Goal: Task Accomplishment & Management: Manage account settings

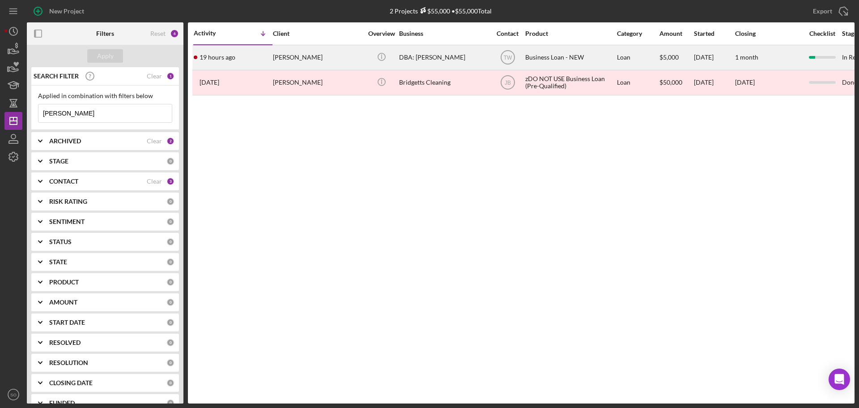
click at [287, 53] on div "[PERSON_NAME]" at bounding box center [318, 58] width 90 height 24
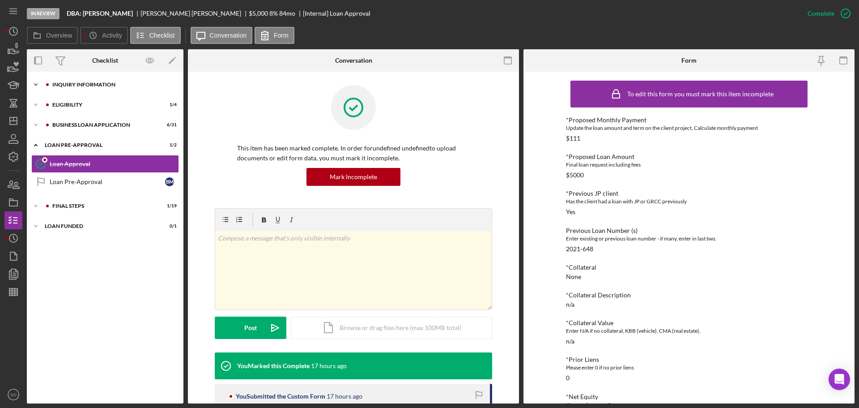
click at [139, 87] on div "Icon/Expander INQUIRY INFORMATION 7 / 11" at bounding box center [105, 85] width 157 height 18
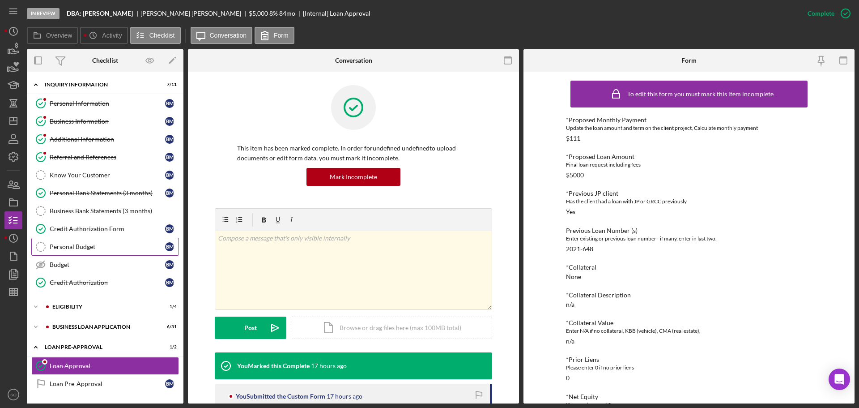
scroll to position [38, 0]
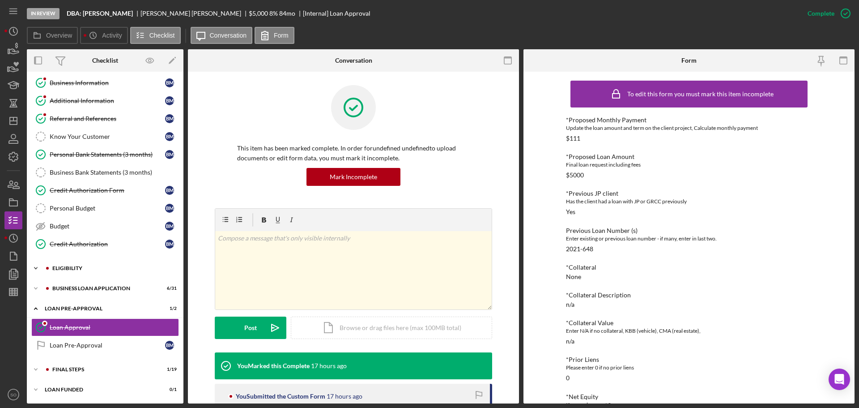
click at [93, 269] on div "ELIGIBILITY" at bounding box center [112, 267] width 120 height 5
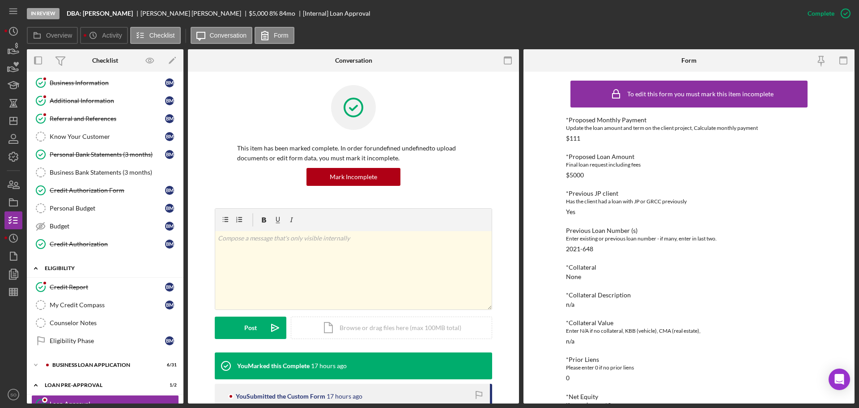
scroll to position [115, 0]
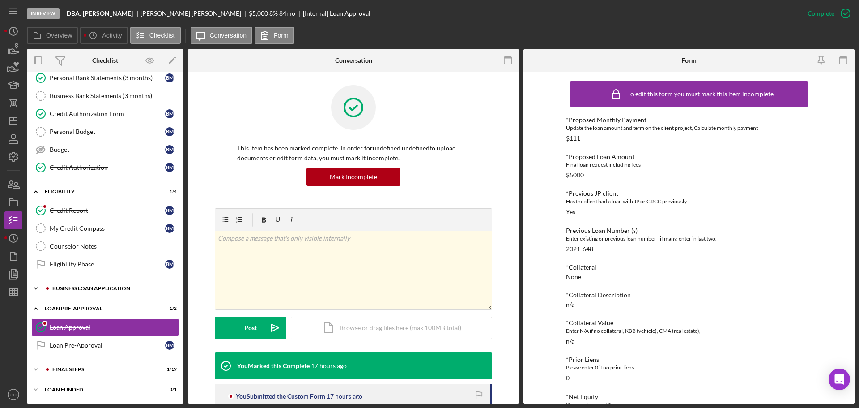
click at [106, 294] on div "Icon/Expander BUSINESS LOAN APPLICATION 6 / 31" at bounding box center [105, 288] width 157 height 18
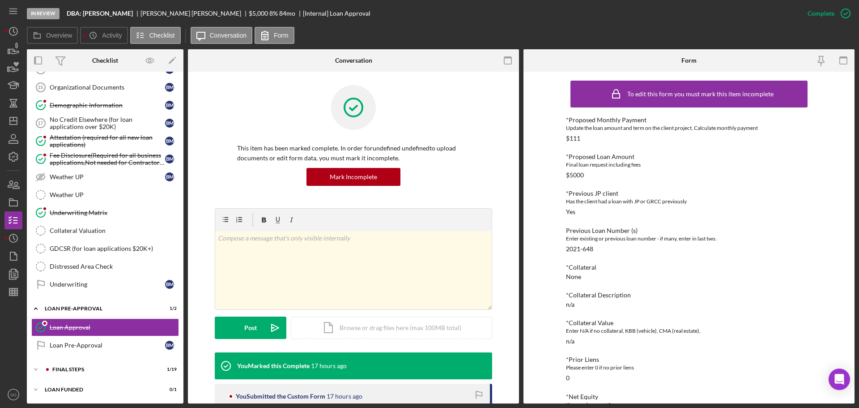
scroll to position [179, 0]
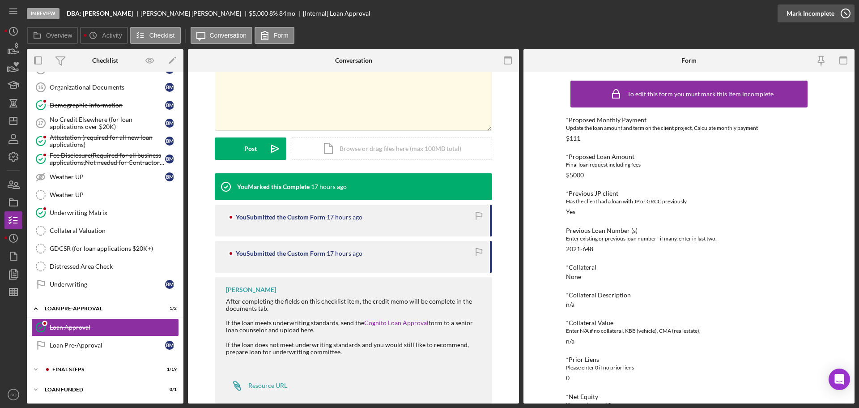
click at [820, 13] on div "Mark Incomplete" at bounding box center [811, 13] width 48 height 18
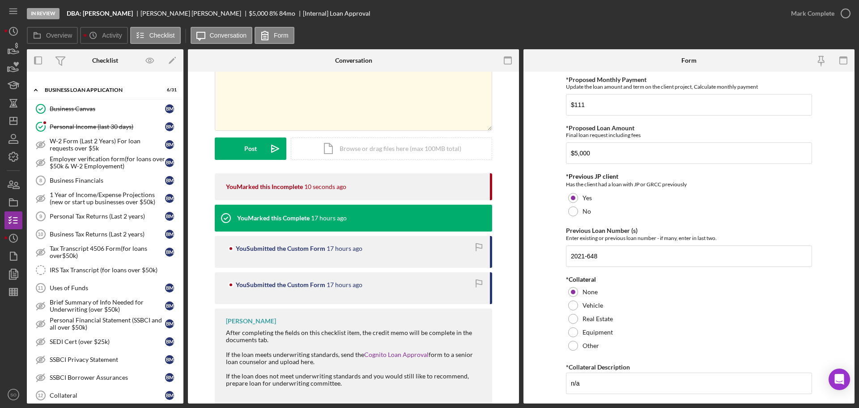
scroll to position [403, 0]
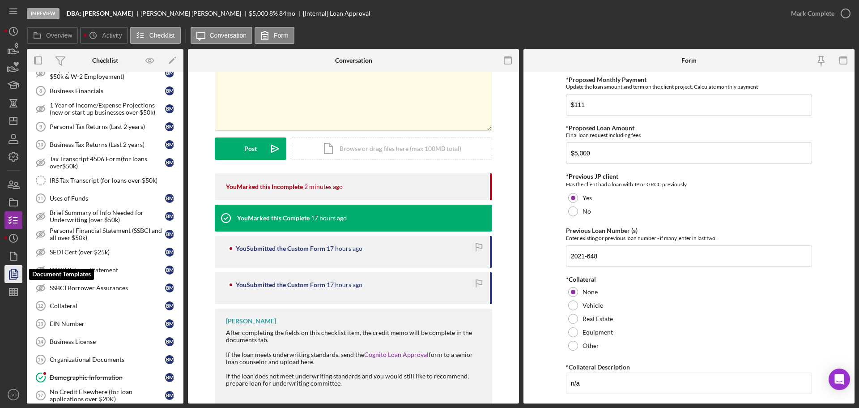
drag, startPoint x: 15, startPoint y: 271, endPoint x: 22, endPoint y: 268, distance: 7.6
click at [16, 271] on polyline "button" at bounding box center [17, 270] width 2 height 2
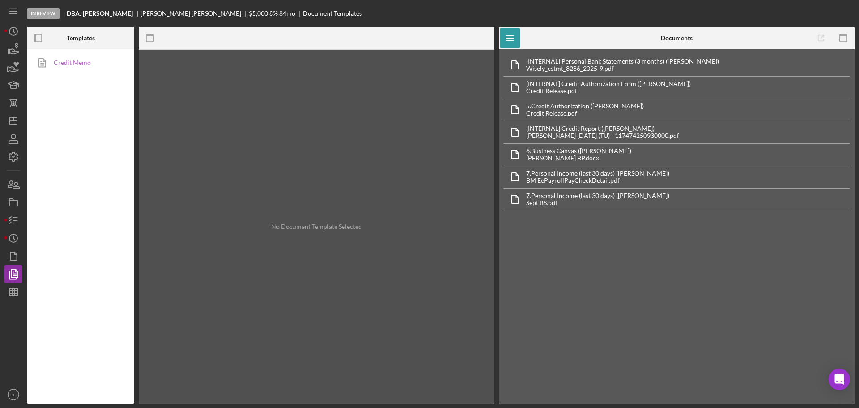
click at [85, 64] on link "Credit Memo" at bounding box center [78, 63] width 94 height 18
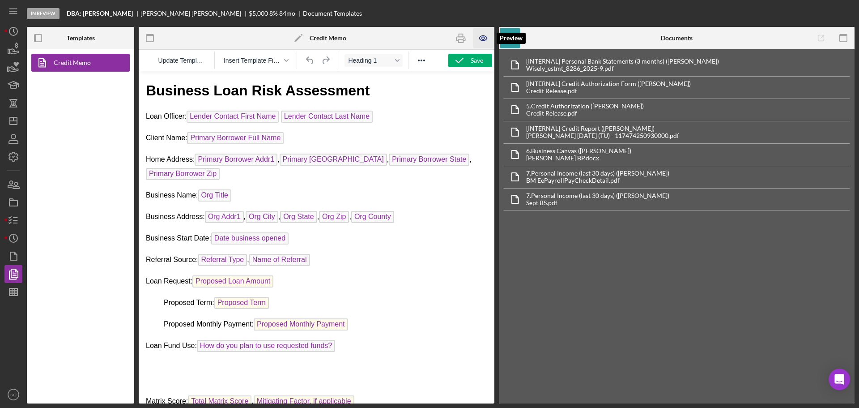
click at [478, 38] on icon "button" at bounding box center [483, 38] width 20 height 20
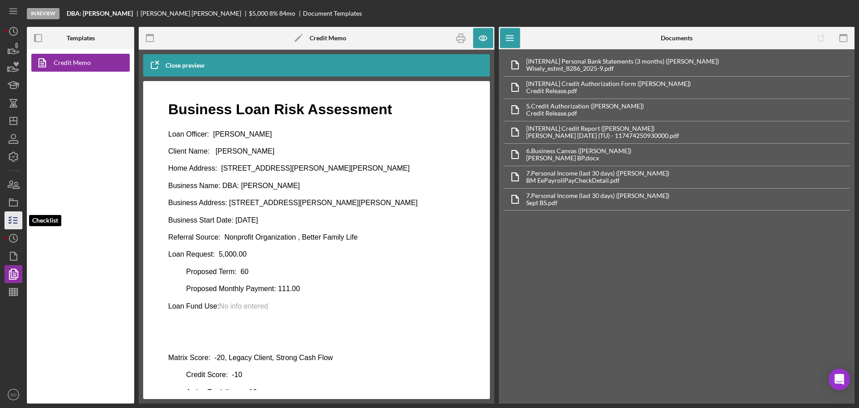
click at [12, 221] on icon "button" at bounding box center [13, 220] width 22 height 22
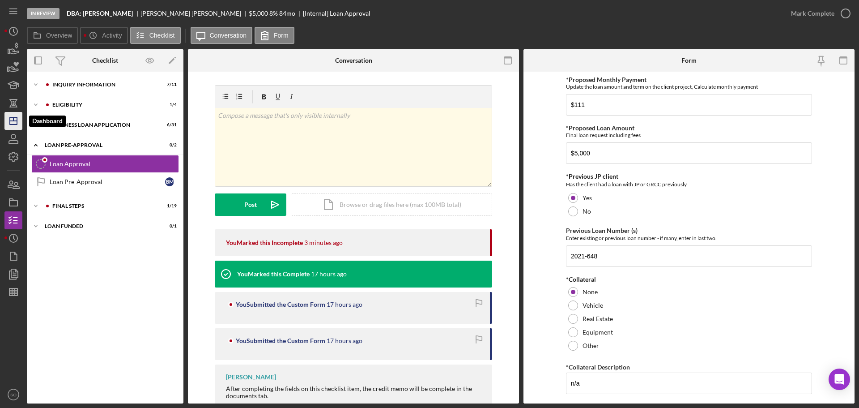
click at [14, 117] on icon "Icon/Dashboard" at bounding box center [13, 121] width 22 height 22
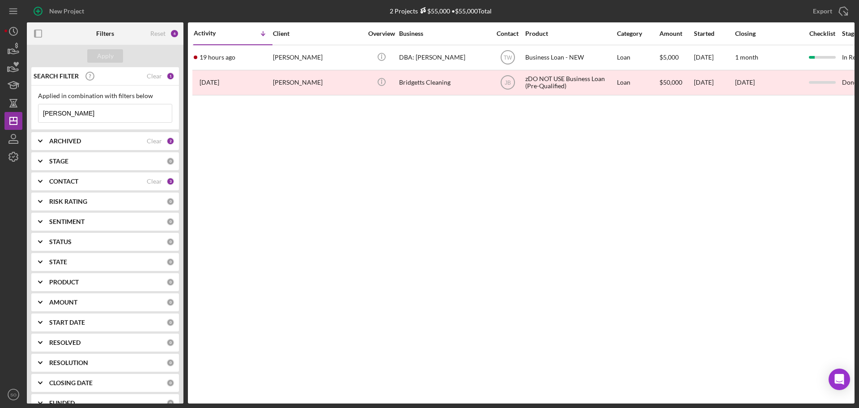
drag, startPoint x: 99, startPoint y: 118, endPoint x: 0, endPoint y: 102, distance: 100.6
click at [0, 102] on div "New Project 2 Projects $55,000 • $55,000 Total [PERSON_NAME] Export Icon/Export…" at bounding box center [429, 204] width 859 height 408
type input "[PERSON_NAME]"
click at [97, 61] on button "Apply" at bounding box center [105, 55] width 36 height 13
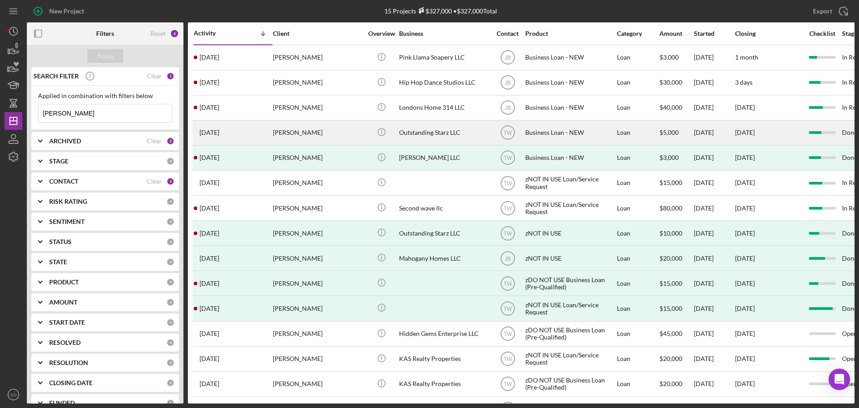
click at [229, 134] on div "[DATE] [PERSON_NAME]" at bounding box center [233, 133] width 78 height 24
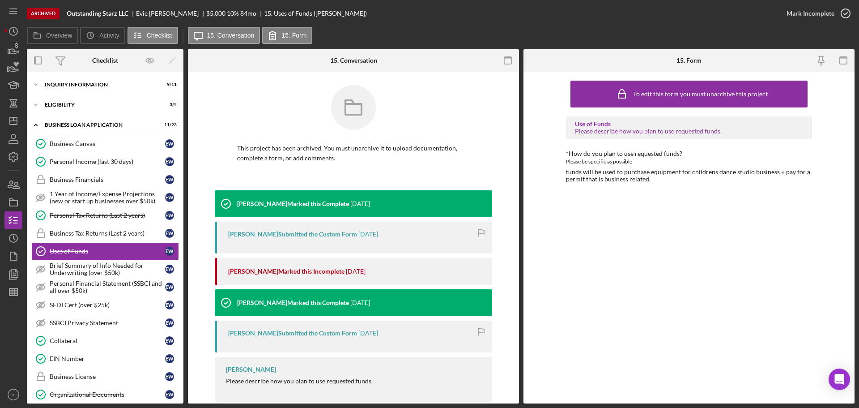
scroll to position [13, 0]
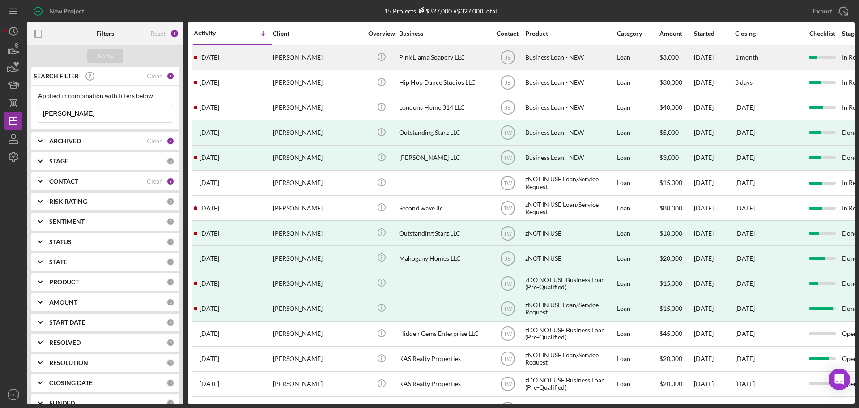
click at [288, 65] on div "[PERSON_NAME]" at bounding box center [318, 58] width 90 height 24
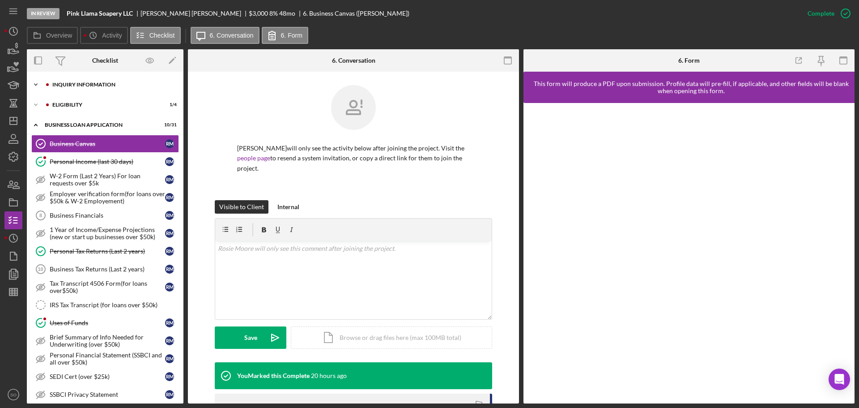
click at [67, 92] on div "Icon/Expander INQUIRY INFORMATION 7 / 11" at bounding box center [105, 85] width 157 height 18
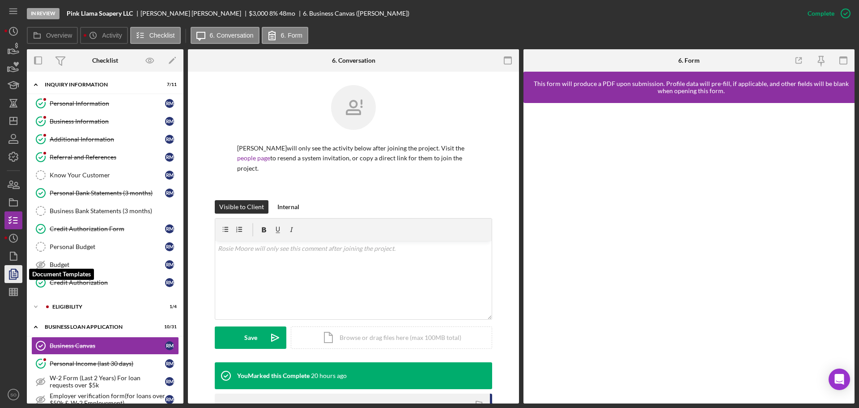
click at [9, 279] on polyline "button" at bounding box center [12, 275] width 7 height 8
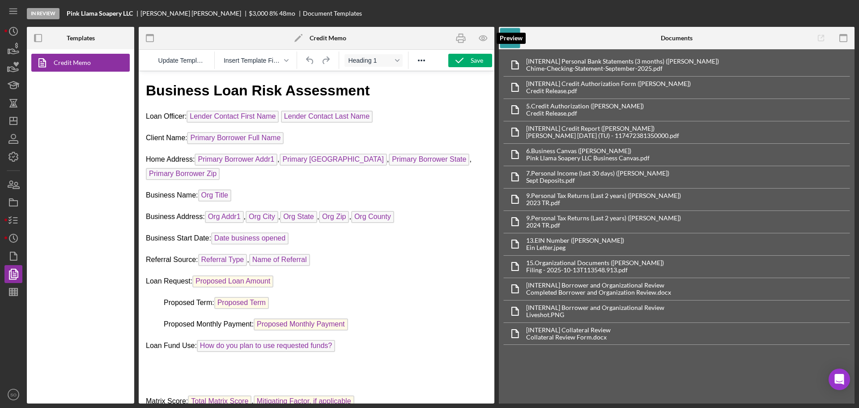
drag, startPoint x: 487, startPoint y: 37, endPoint x: 487, endPoint y: 51, distance: 14.8
click at [486, 37] on icon "button" at bounding box center [483, 38] width 20 height 20
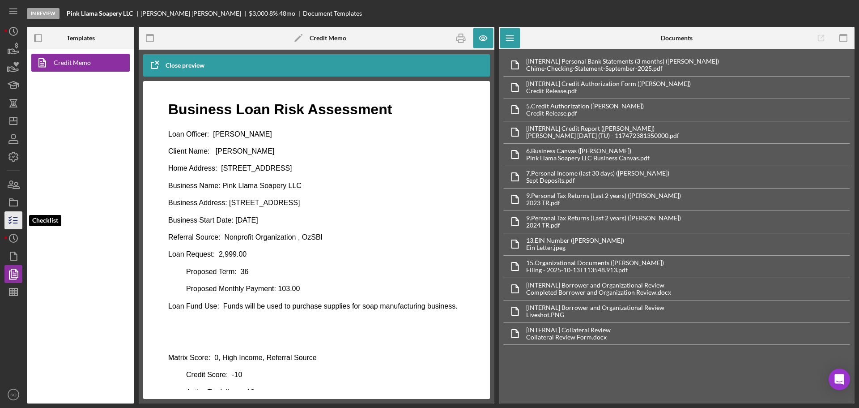
click at [13, 223] on line "button" at bounding box center [15, 223] width 4 height 0
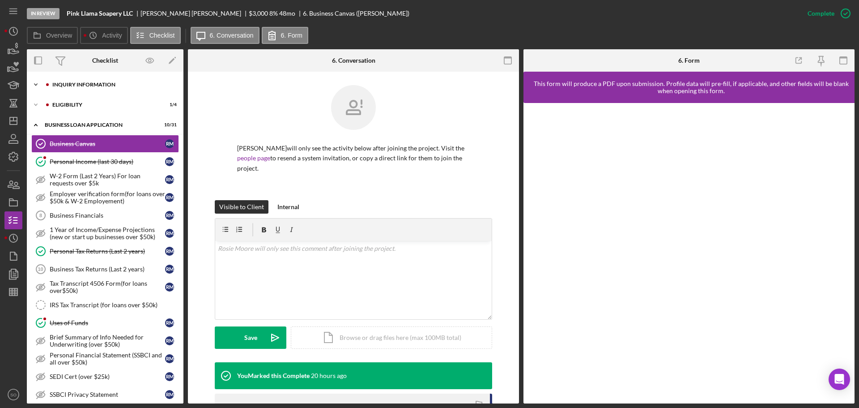
click at [85, 80] on div "Icon/Expander INQUIRY INFORMATION 7 / 11" at bounding box center [105, 85] width 157 height 18
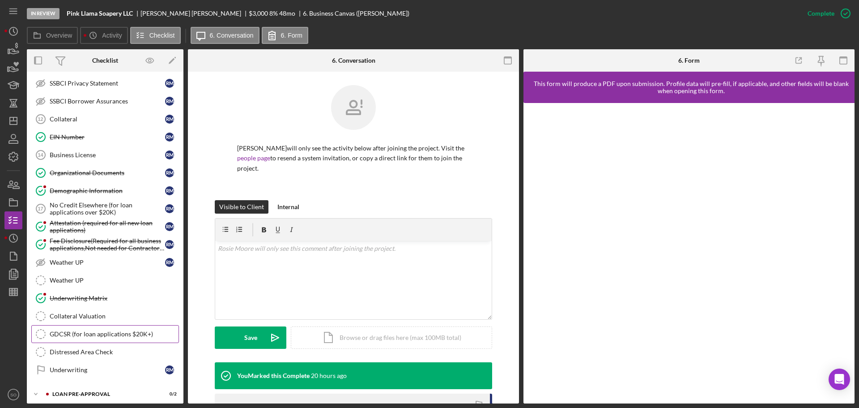
scroll to position [558, 0]
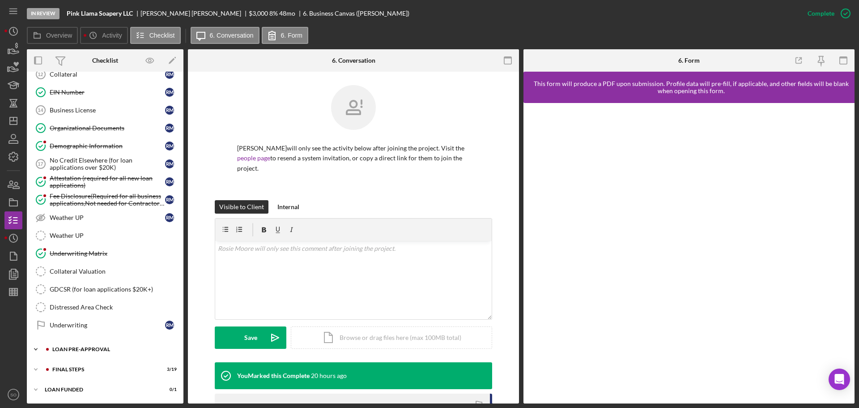
click at [85, 345] on div "Icon/Expander LOAN PRE-APPROVAL 0 / 2" at bounding box center [105, 349] width 157 height 18
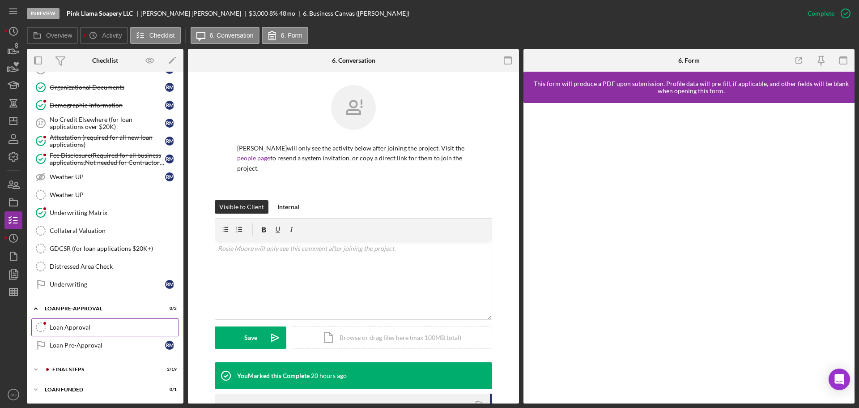
click at [85, 328] on div "Loan Approval" at bounding box center [114, 327] width 129 height 7
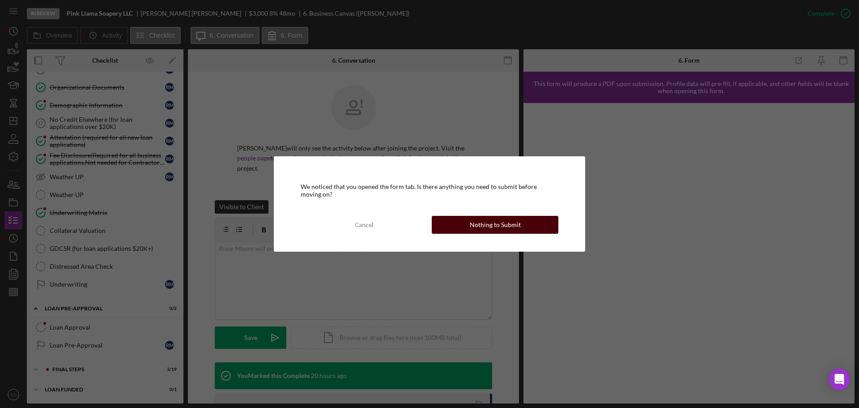
click at [481, 225] on div "Nothing to Submit" at bounding box center [495, 225] width 51 height 18
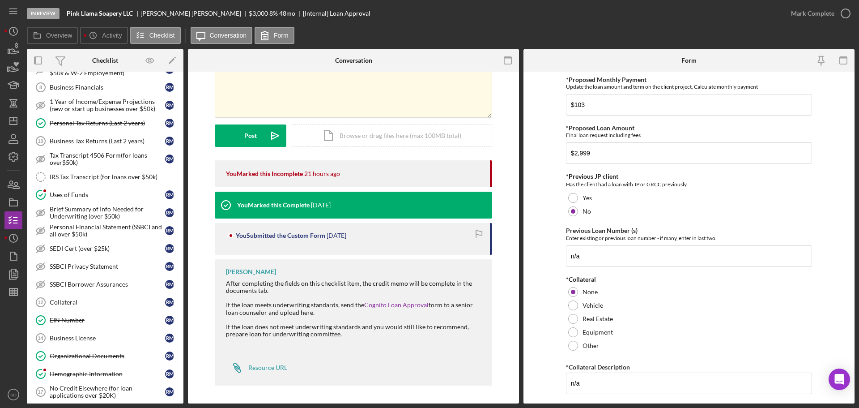
scroll to position [240, 0]
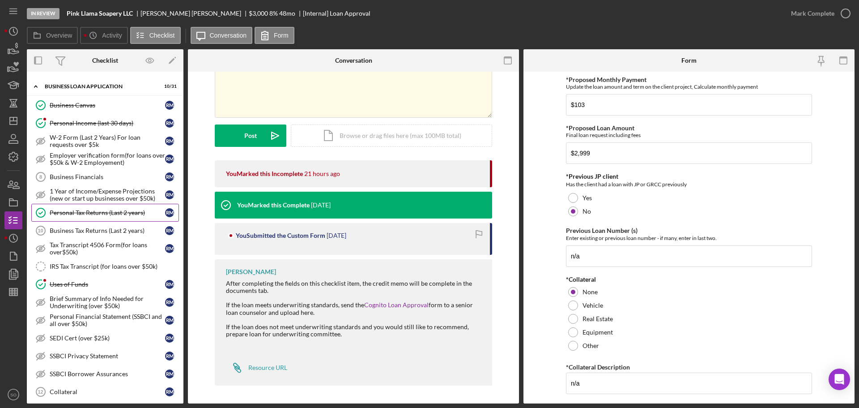
click at [113, 204] on link "Personal Tax Returns (Last 2 years) Personal Tax Returns (Last 2 years) R M" at bounding box center [105, 213] width 148 height 18
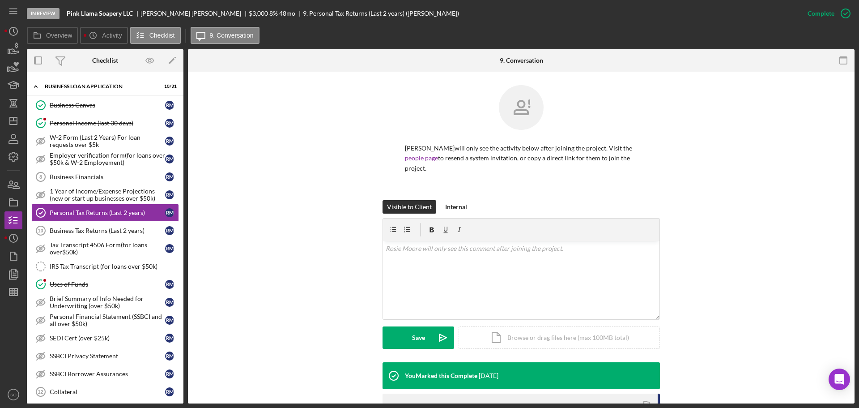
scroll to position [126, 0]
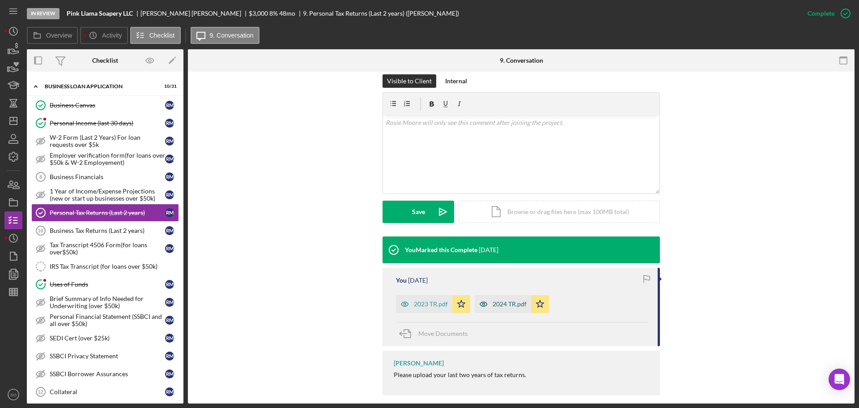
click at [509, 299] on div "2024 TR.pdf" at bounding box center [503, 304] width 56 height 18
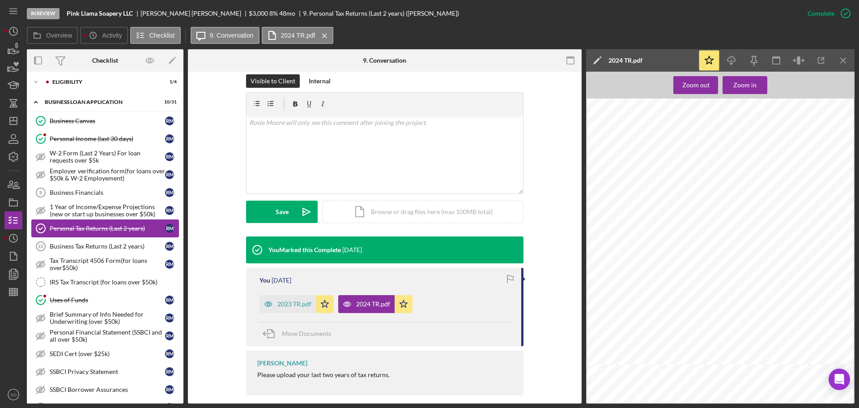
scroll to position [180, 0]
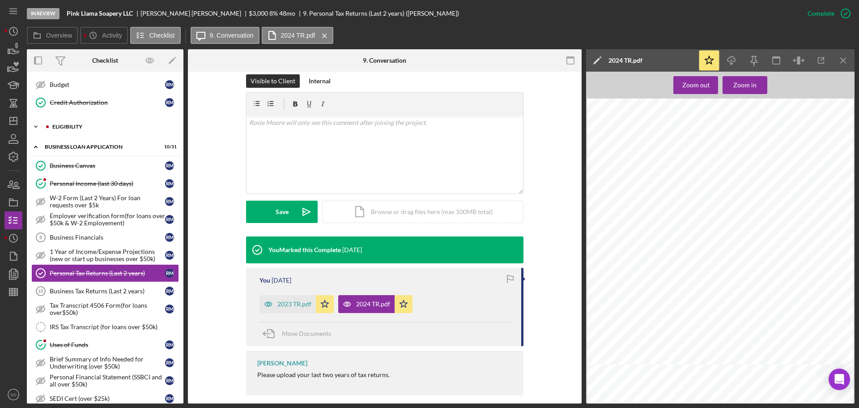
drag, startPoint x: 64, startPoint y: 128, endPoint x: 66, endPoint y: 134, distance: 6.0
click at [64, 128] on div "ELIGIBILITY" at bounding box center [112, 126] width 120 height 5
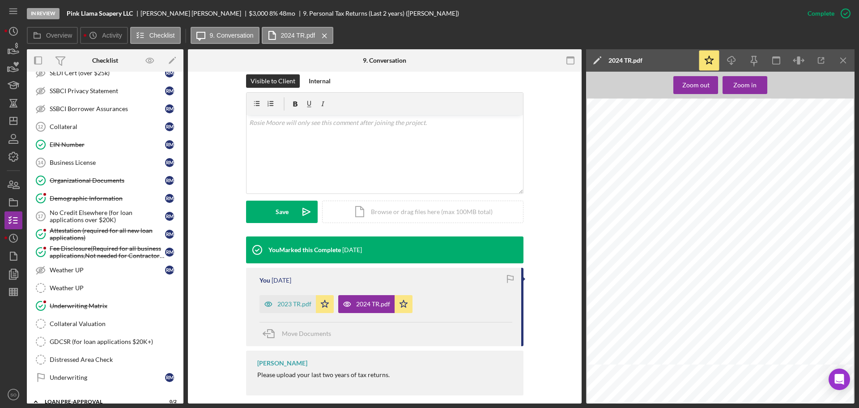
scroll to position [675, 0]
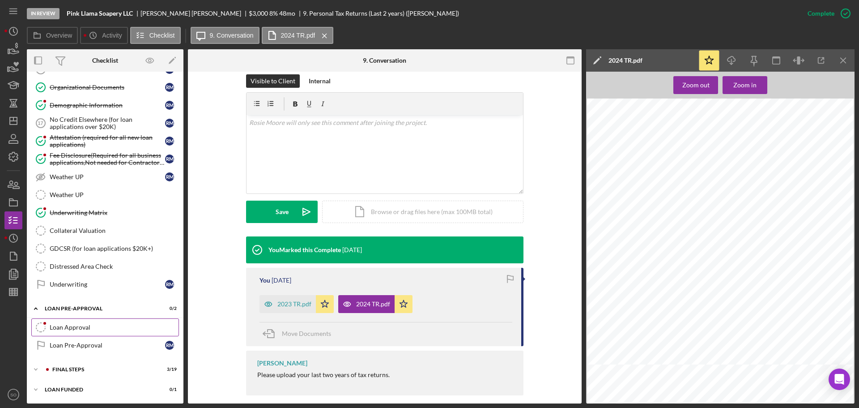
click at [94, 320] on link "Loan Approval Loan Approval" at bounding box center [105, 327] width 148 height 18
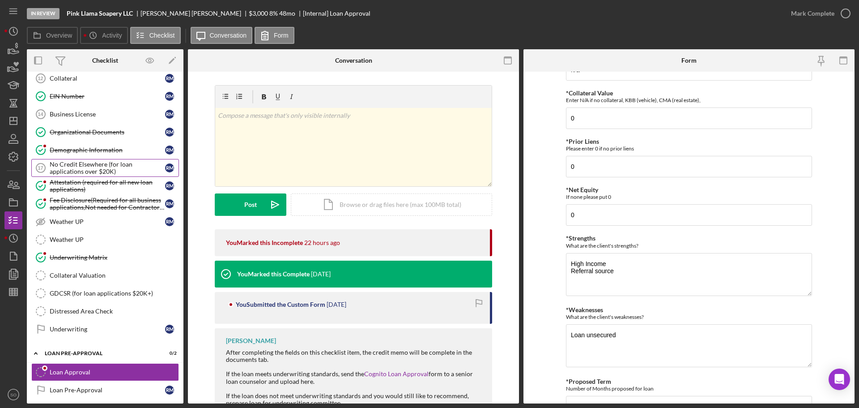
scroll to position [451, 0]
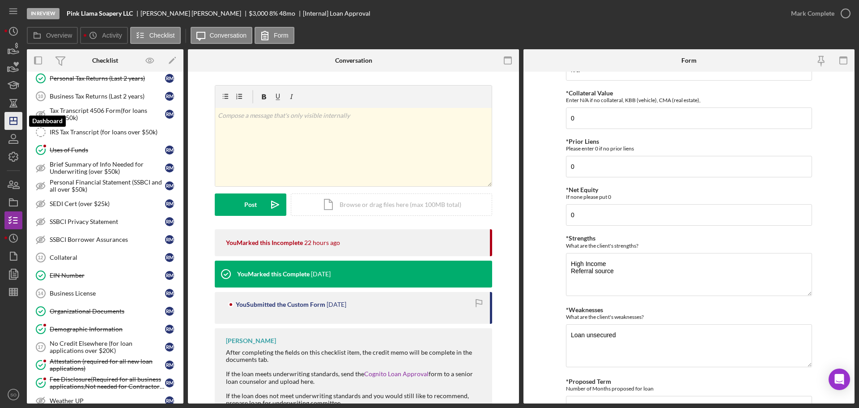
click at [14, 127] on icon "Icon/Dashboard" at bounding box center [13, 121] width 22 height 22
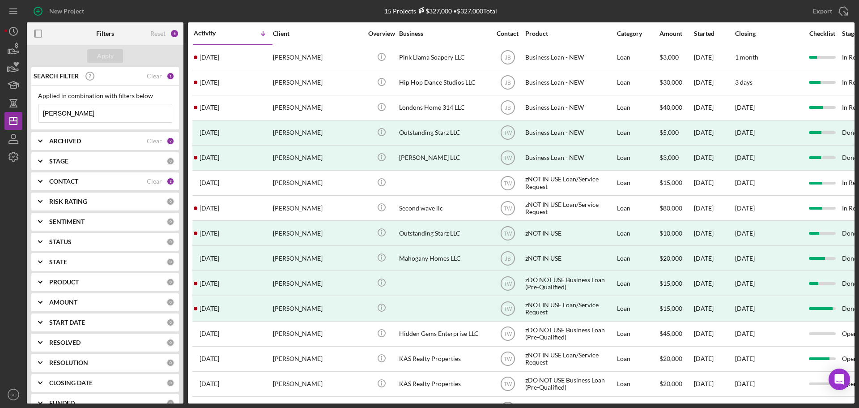
drag, startPoint x: 98, startPoint y: 114, endPoint x: 0, endPoint y: 117, distance: 98.5
click at [0, 117] on div "New Project 15 Projects $327,000 • $327,000 Total [PERSON_NAME] Export Icon/Exp…" at bounding box center [429, 204] width 859 height 408
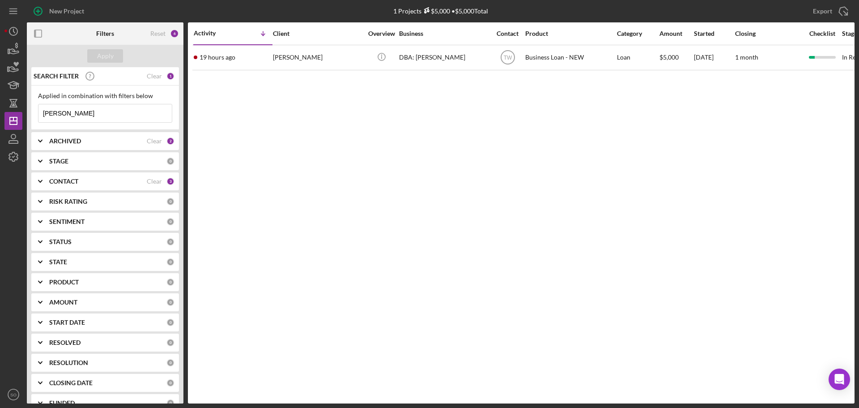
type input "[PERSON_NAME]"
click at [261, 72] on div "Activity Icon/Table Sort Arrow Client Overview Business Contact Product Categor…" at bounding box center [521, 212] width 667 height 381
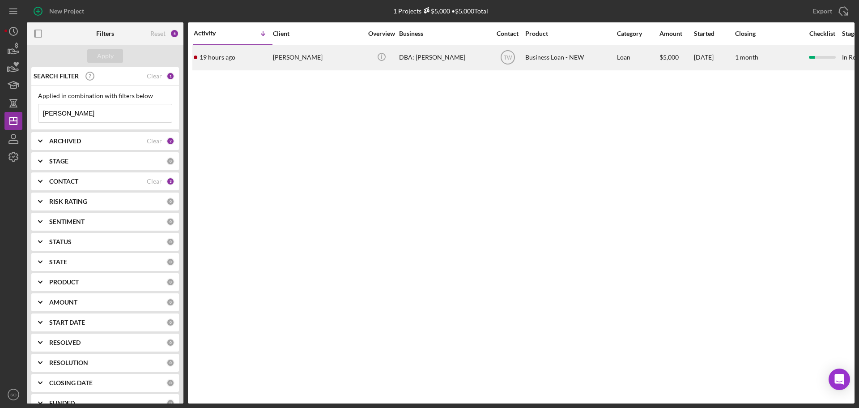
click at [261, 68] on div "19 hours ago [PERSON_NAME]" at bounding box center [233, 58] width 78 height 24
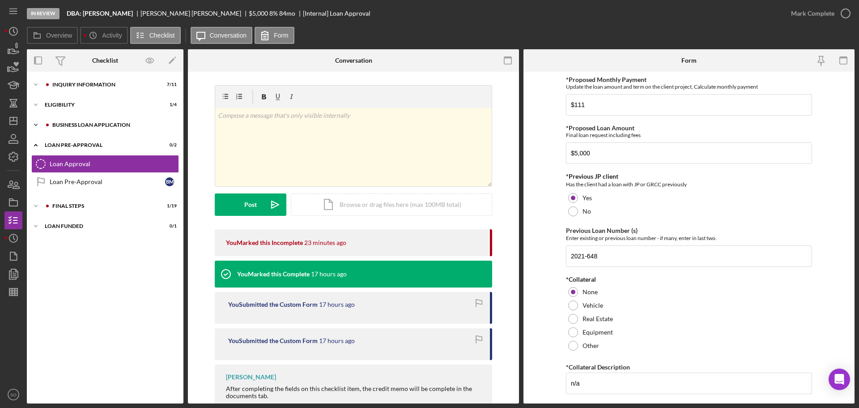
click at [81, 130] on div "Icon/Expander BUSINESS LOAN APPLICATION 6 / 31" at bounding box center [105, 125] width 157 height 18
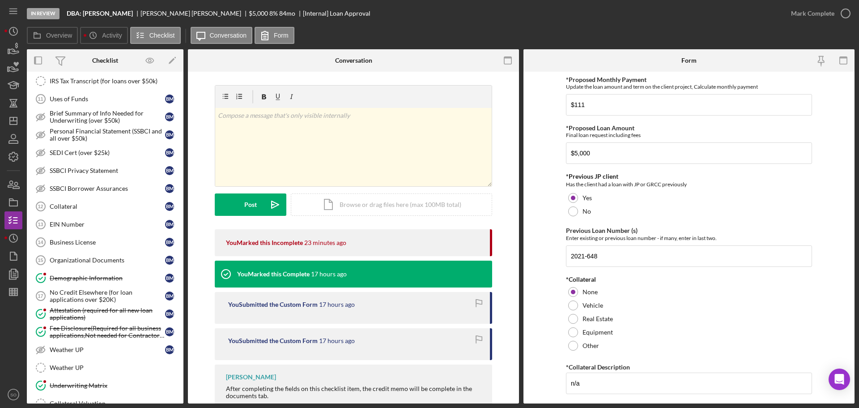
scroll to position [396, 0]
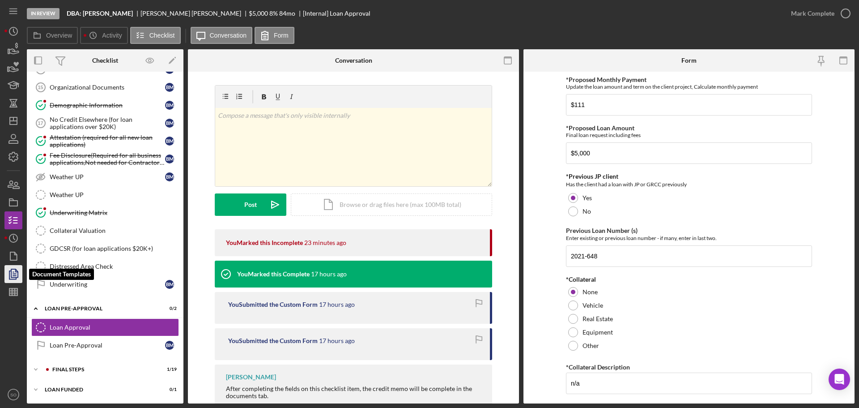
click at [15, 273] on icon "button" at bounding box center [14, 274] width 3 height 4
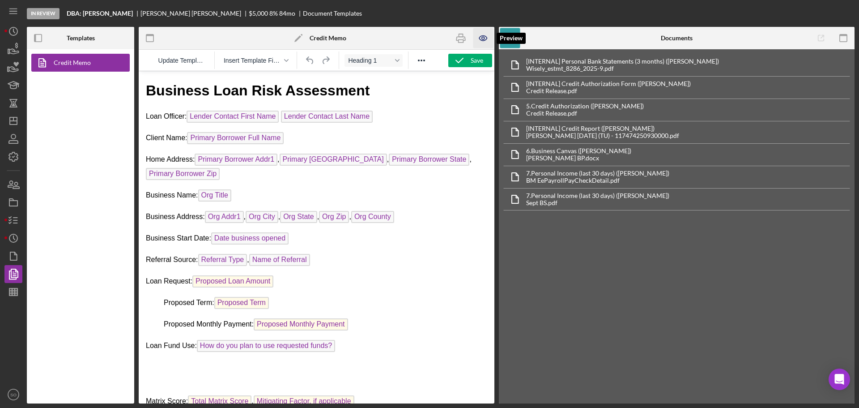
click at [478, 40] on icon "button" at bounding box center [483, 38] width 20 height 20
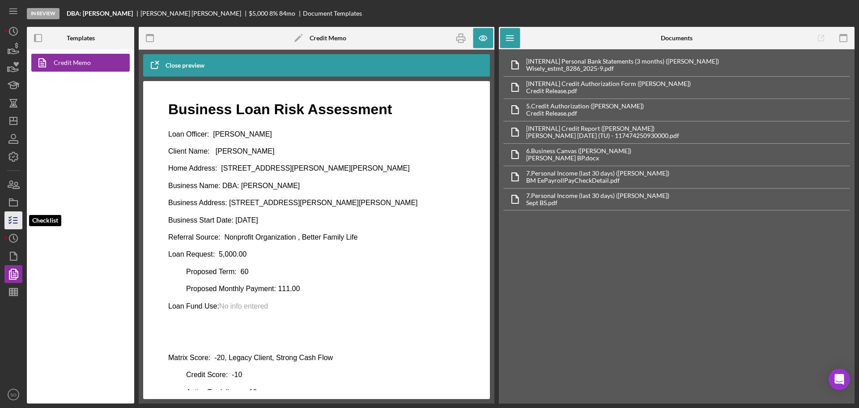
click at [11, 219] on polyline "button" at bounding box center [10, 219] width 2 height 1
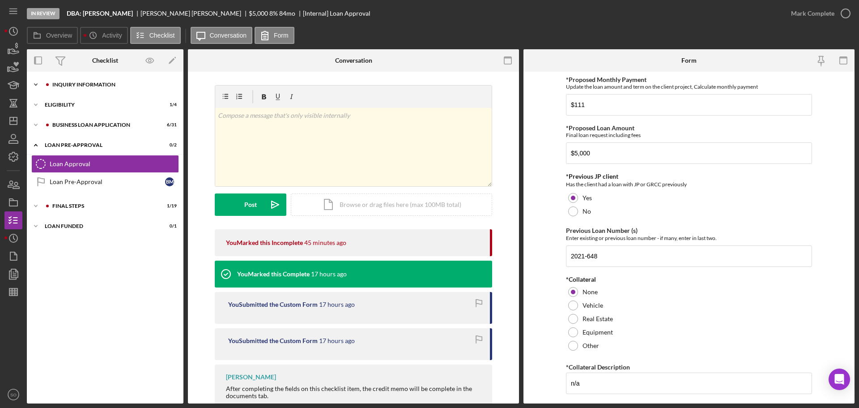
click at [96, 85] on div "INQUIRY INFORMATION" at bounding box center [112, 84] width 120 height 5
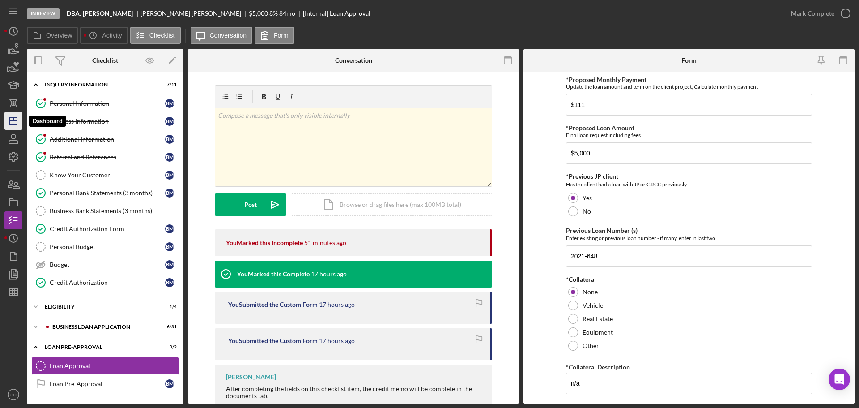
click at [8, 120] on icon "Icon/Dashboard" at bounding box center [13, 121] width 22 height 22
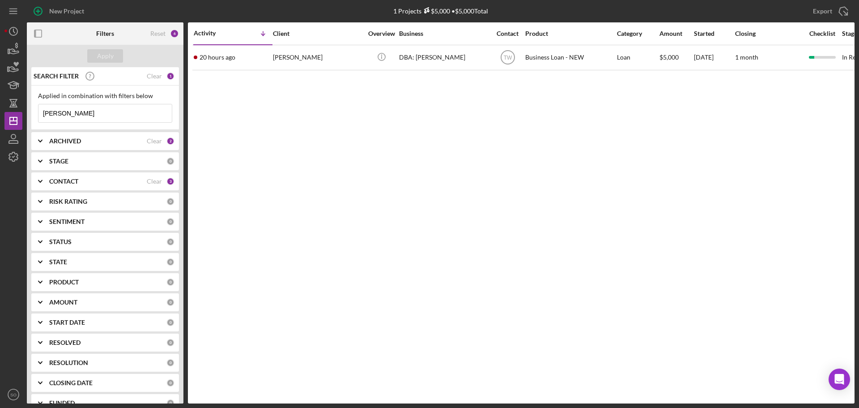
drag, startPoint x: 79, startPoint y: 111, endPoint x: 0, endPoint y: 113, distance: 78.8
click at [0, 113] on div "New Project 1 Projects $5,000 • $5,000 Total [PERSON_NAME] Export Icon/Export F…" at bounding box center [429, 204] width 859 height 408
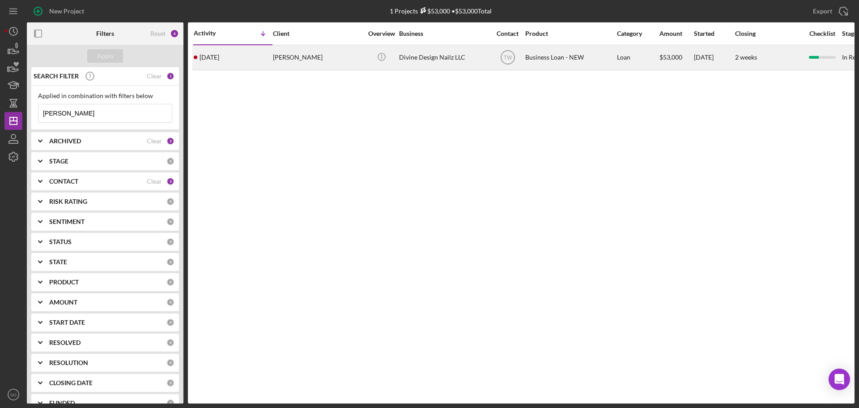
type input "[PERSON_NAME]"
click at [273, 54] on div "[PERSON_NAME]" at bounding box center [318, 58] width 90 height 24
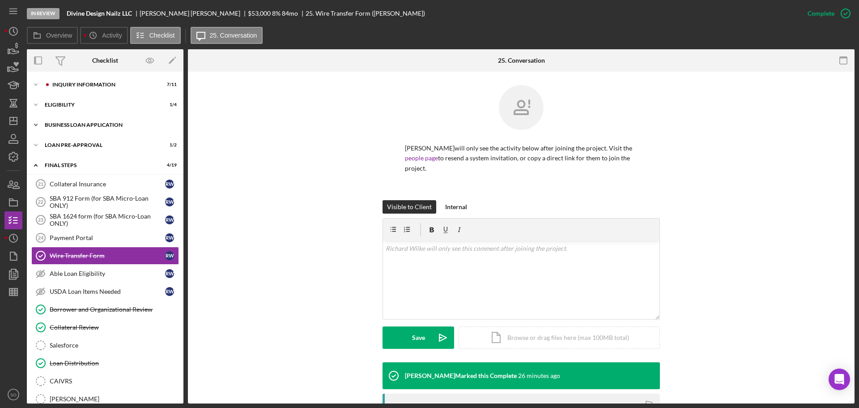
click at [114, 128] on div "Icon/Expander BUSINESS LOAN APPLICATION 13 / 31" at bounding box center [105, 125] width 157 height 18
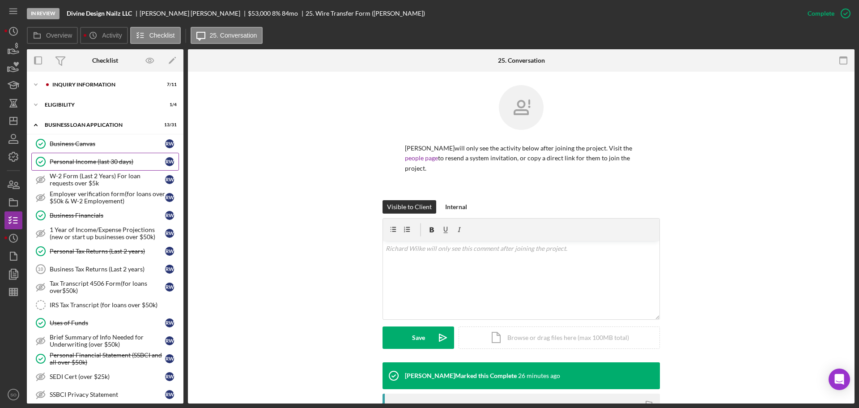
scroll to position [45, 0]
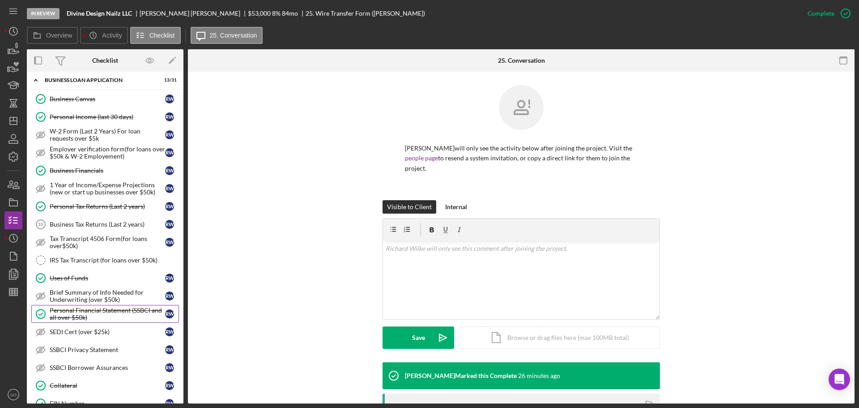
click at [102, 310] on div "Personal Financial Statement (SSBCI and all over $50k)" at bounding box center [107, 314] width 115 height 14
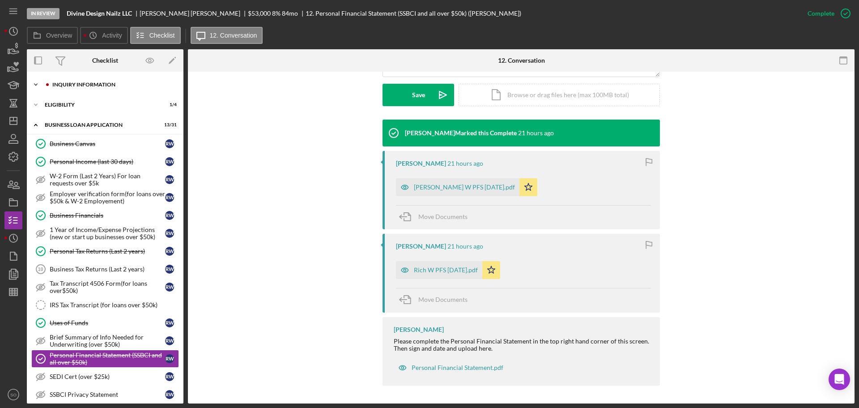
click at [87, 81] on div "Icon/Expander INQUIRY INFORMATION 7 / 11" at bounding box center [105, 85] width 157 height 18
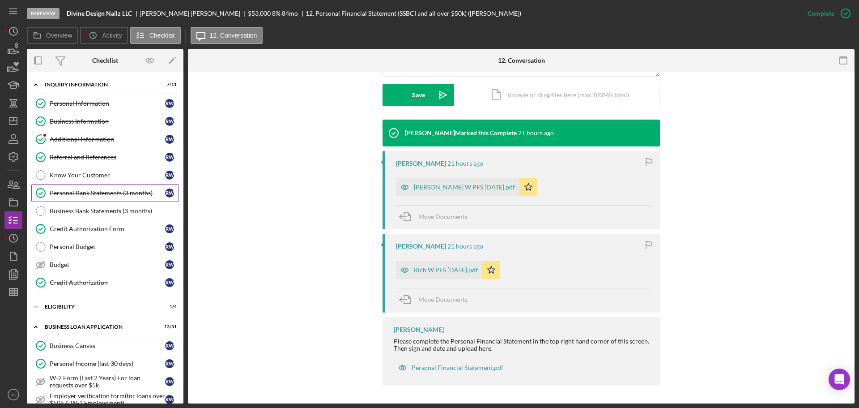
click at [117, 200] on link "Personal Bank Statements (3 months) Personal Bank Statements (3 months) R W" at bounding box center [105, 193] width 148 height 18
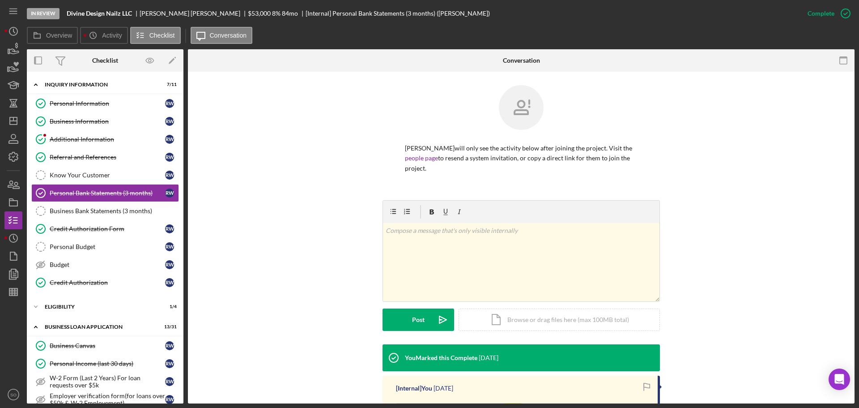
scroll to position [121, 0]
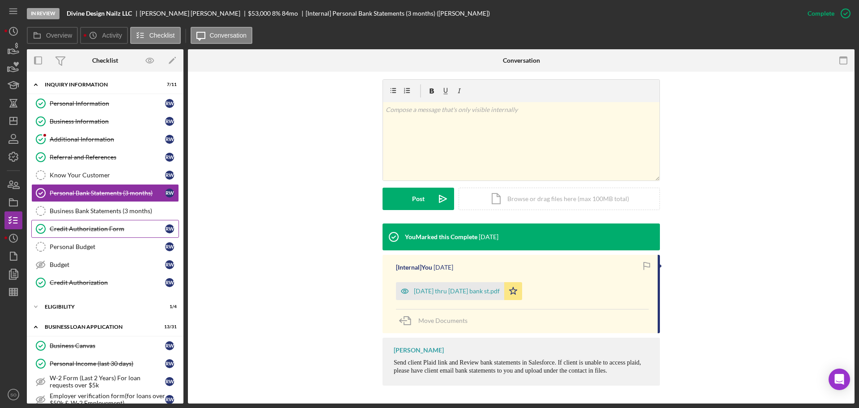
click at [117, 227] on div "Credit Authorization Form" at bounding box center [107, 228] width 115 height 7
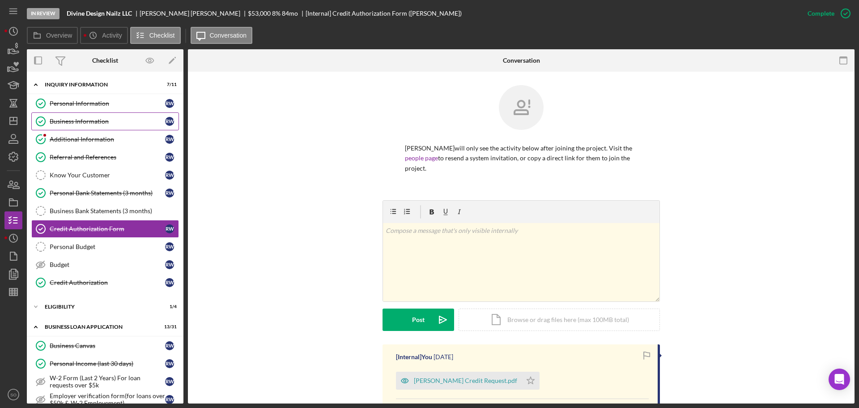
click at [76, 127] on link "Business Information Business Information R W" at bounding box center [105, 121] width 148 height 18
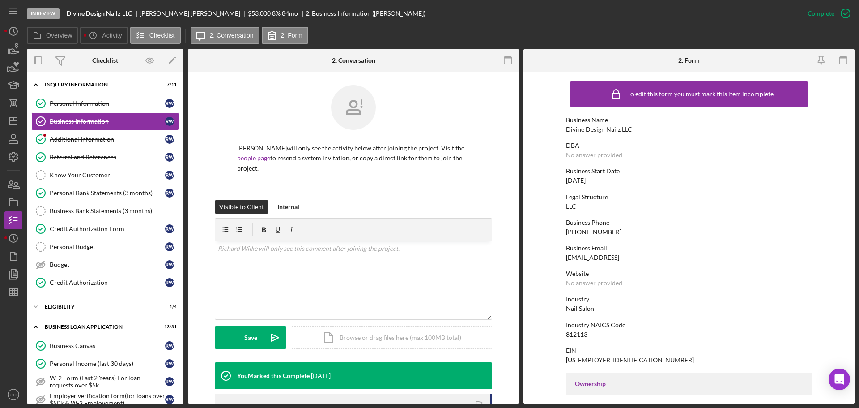
click at [598, 131] on div "Divine Design Nailz LLC" at bounding box center [599, 129] width 66 height 7
copy div "Divine Design Nailz LLC"
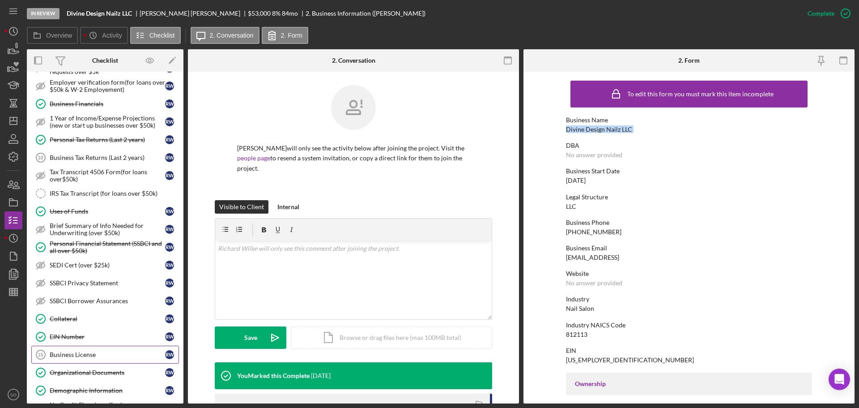
scroll to position [358, 0]
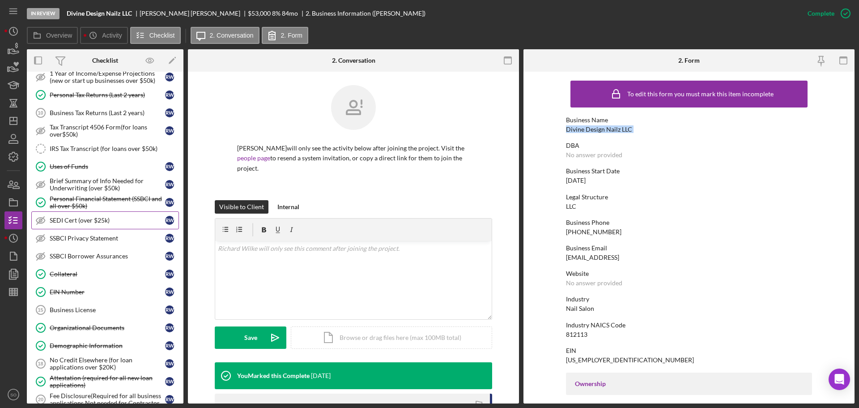
click at [85, 223] on div "SEDI Cert (over $25k)" at bounding box center [107, 220] width 115 height 7
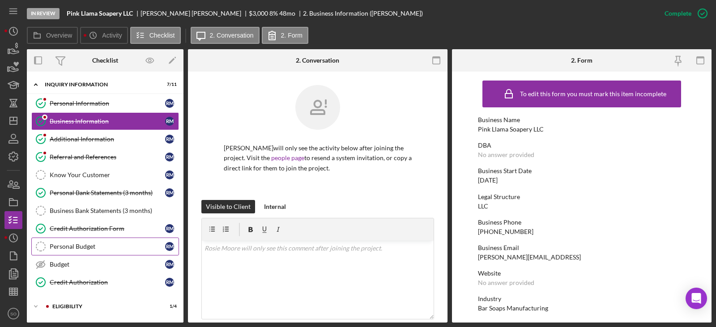
scroll to position [78, 0]
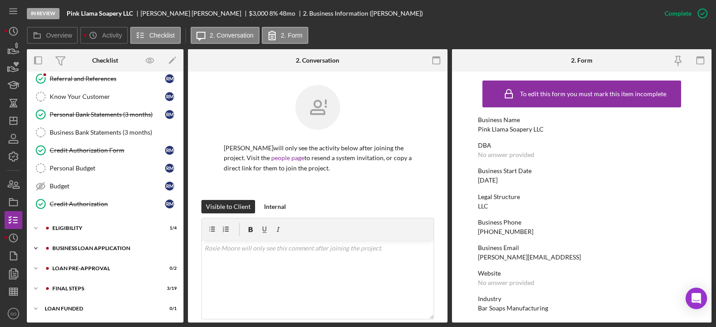
click at [103, 253] on div "Icon/Expander BUSINESS LOAN APPLICATION 10 / 31" at bounding box center [105, 248] width 157 height 18
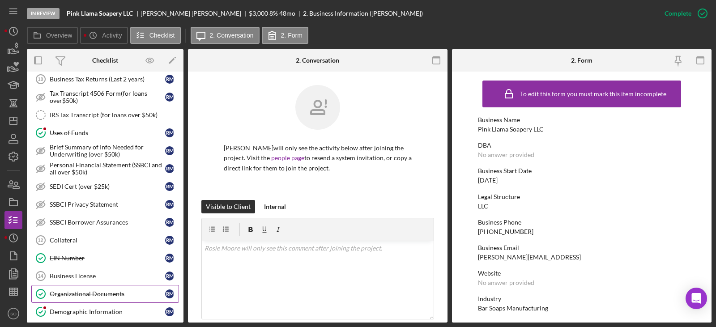
scroll to position [571, 0]
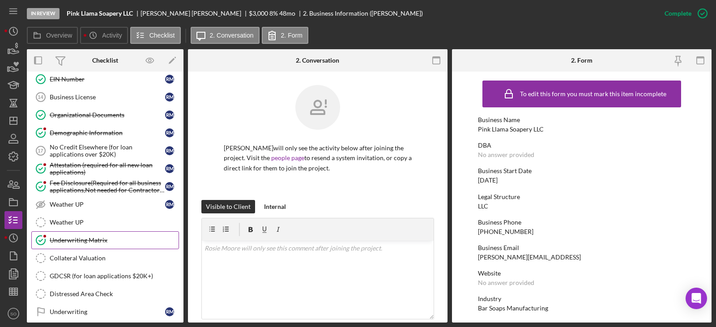
click at [112, 245] on link "Underwriting Matrix Underwriting Matrix" at bounding box center [105, 240] width 148 height 18
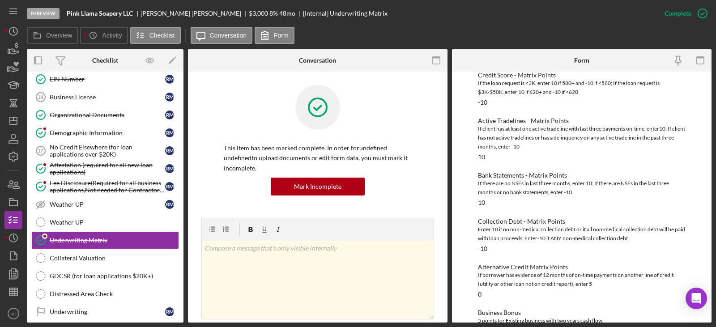
scroll to position [309, 0]
